Goal: Complete application form

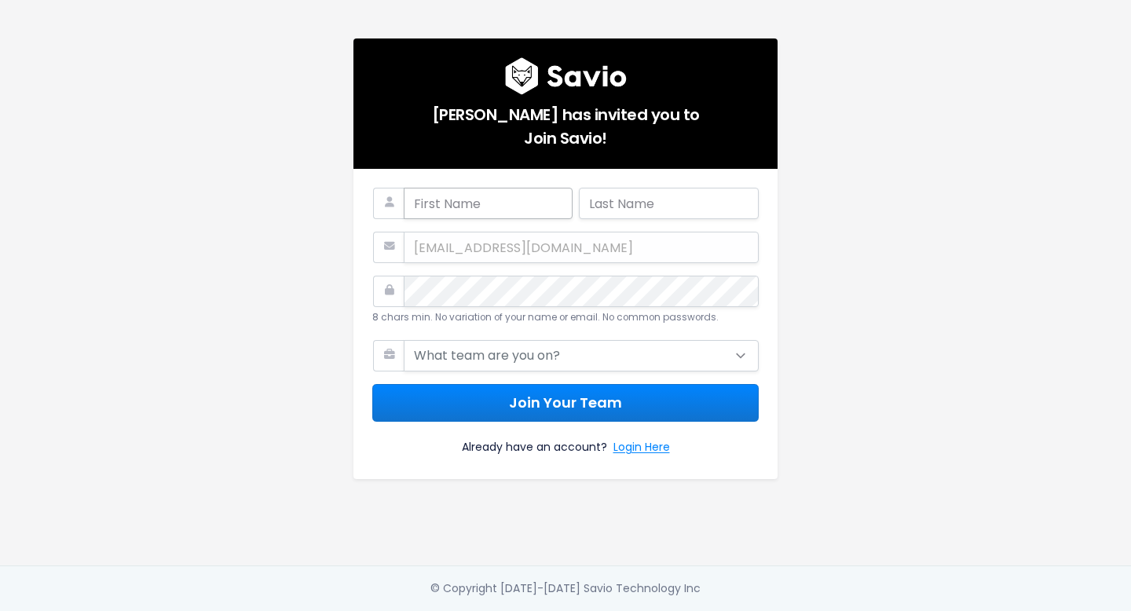
click at [415, 200] on input "text" at bounding box center [488, 203] width 169 height 31
type input "Lonan"
type input "[PERSON_NAME]"
click at [515, 246] on div "[EMAIL_ADDRESS][DOMAIN_NAME]" at bounding box center [565, 247] width 387 height 31
click at [459, 232] on div "[EMAIL_ADDRESS][DOMAIN_NAME]" at bounding box center [565, 247] width 387 height 31
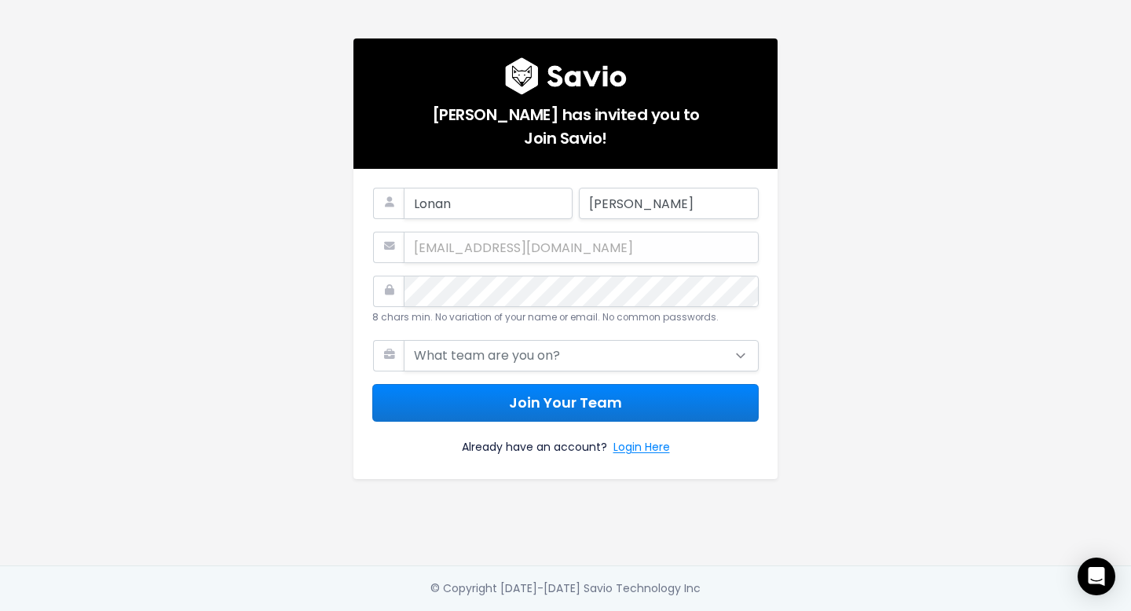
click at [438, 233] on div "[EMAIL_ADDRESS][DOMAIN_NAME]" at bounding box center [565, 247] width 387 height 31
click at [467, 346] on select "What team are you on? Support Product Sales Customer Success Marketing Other" at bounding box center [581, 355] width 355 height 31
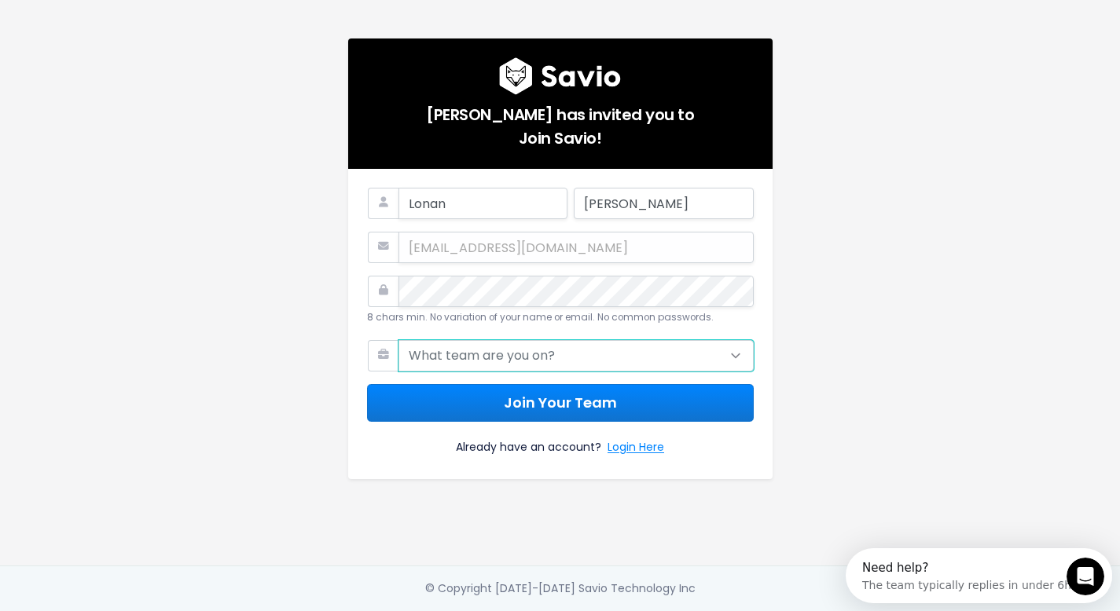
select select "PRODUCT"
click at [398, 340] on select "What team are you on? Support Product Sales Customer Success Marketing Other" at bounding box center [575, 355] width 355 height 31
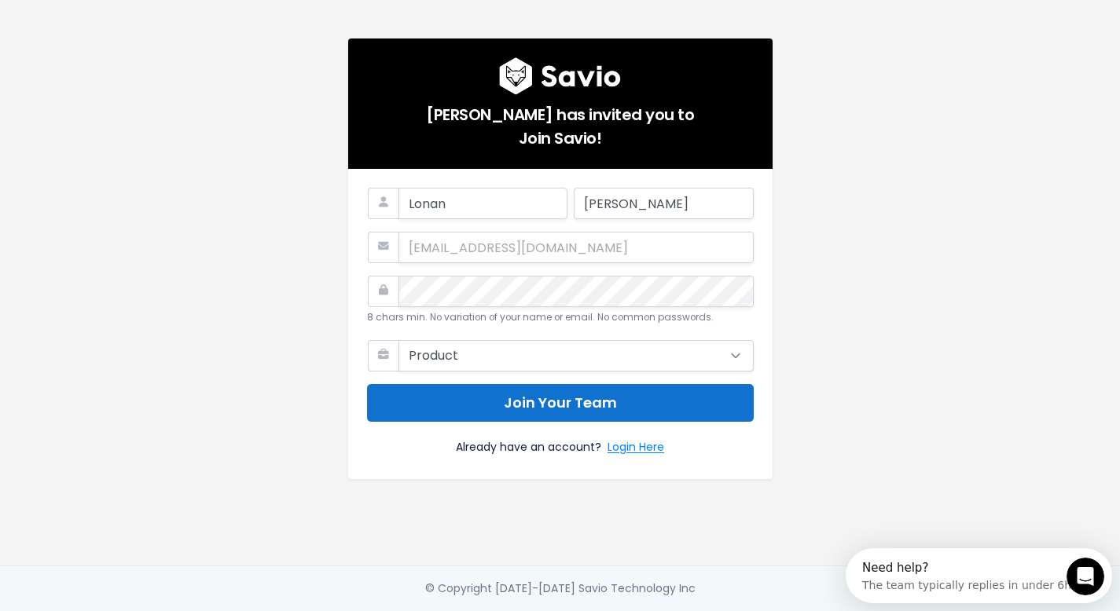
click at [572, 401] on button "Join Your Team" at bounding box center [560, 403] width 387 height 38
